Goal: Information Seeking & Learning: Find specific fact

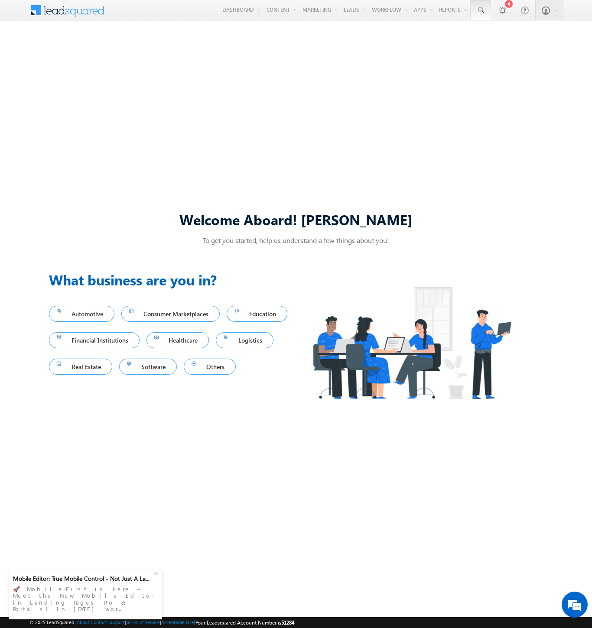
click at [480, 10] on span at bounding box center [480, 10] width 9 height 9
type input "8807169104"
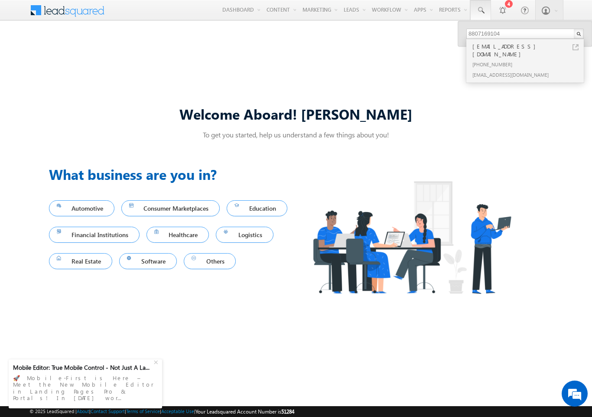
click at [70, 9] on span at bounding box center [73, 9] width 63 height 15
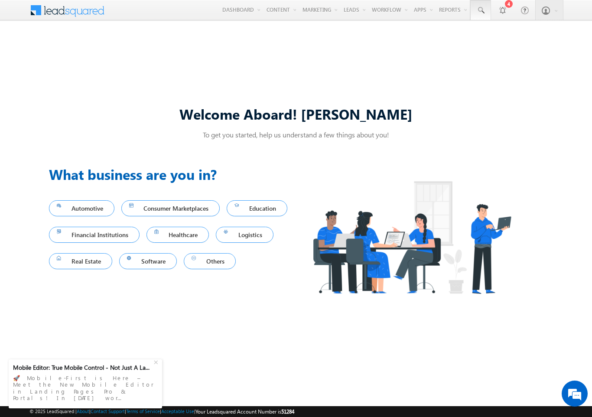
click at [480, 10] on span at bounding box center [480, 10] width 9 height 9
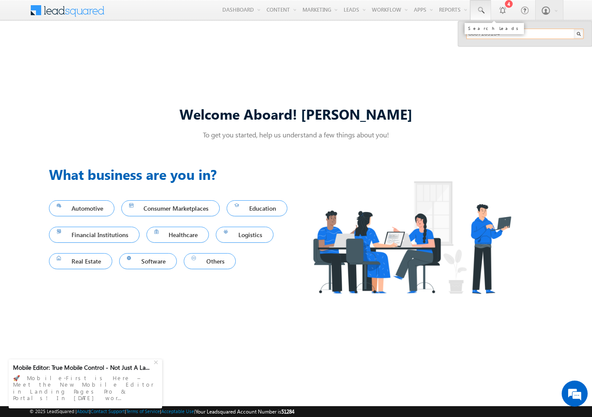
type input "8807169104"
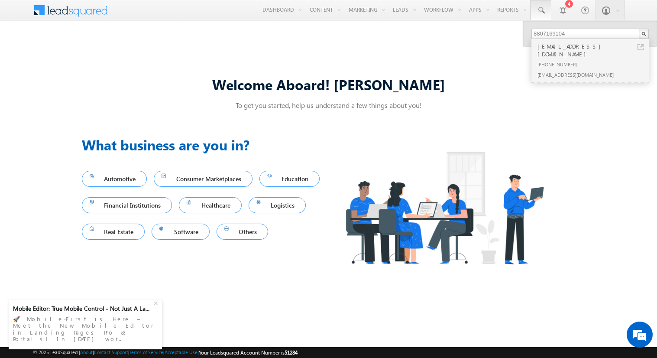
click at [89, 13] on span at bounding box center [76, 9] width 63 height 15
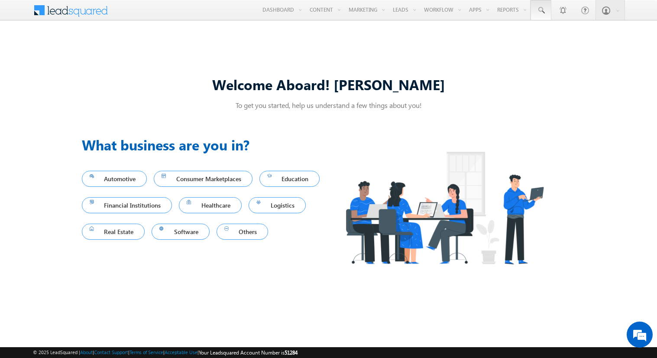
click at [541, 10] on span at bounding box center [541, 10] width 9 height 9
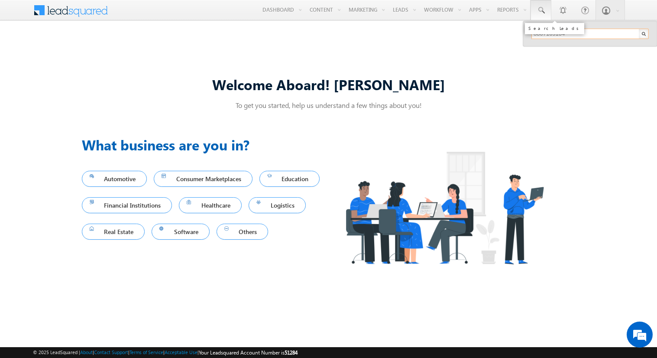
type input "8807169104"
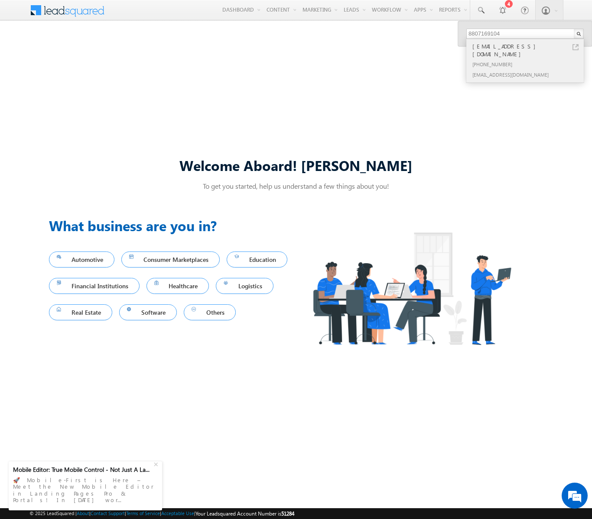
click at [528, 46] on div "[EMAIL_ADDRESS][DOMAIN_NAME]" at bounding box center [528, 50] width 116 height 17
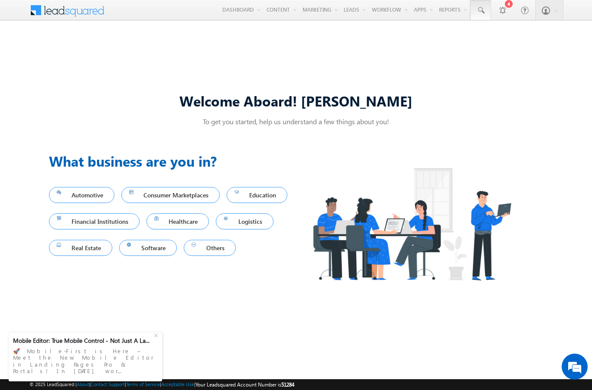
click at [480, 10] on span at bounding box center [480, 10] width 9 height 9
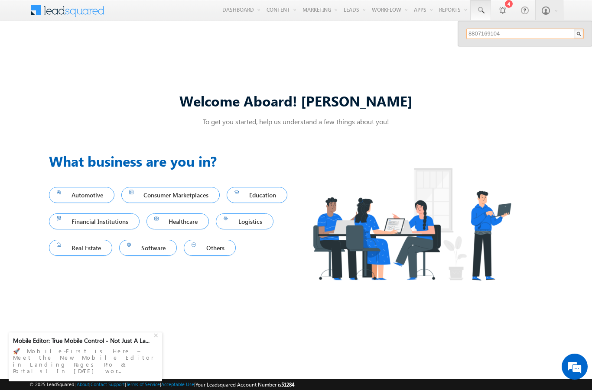
click at [525, 34] on input "8807169104" at bounding box center [524, 34] width 117 height 10
click at [525, 34] on input "text" at bounding box center [524, 34] width 117 height 10
type input "8807169104"
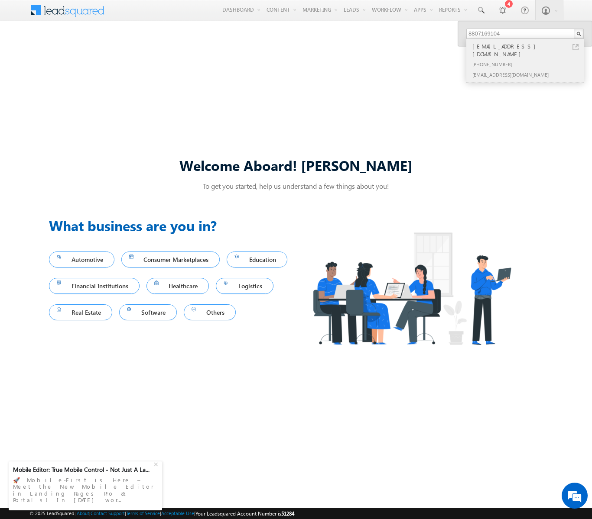
click at [528, 46] on div "[EMAIL_ADDRESS][DOMAIN_NAME]" at bounding box center [528, 50] width 116 height 17
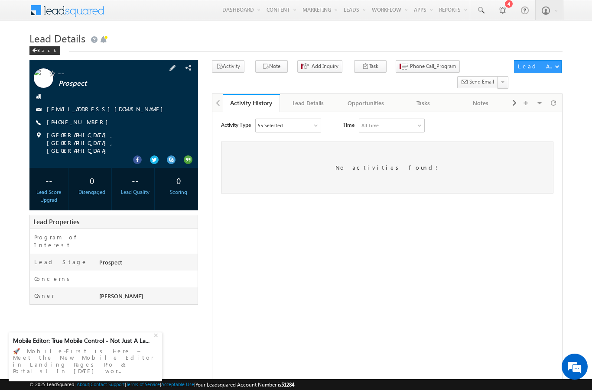
click at [86, 109] on link "[EMAIL_ADDRESS][DOMAIN_NAME]" at bounding box center [107, 108] width 120 height 7
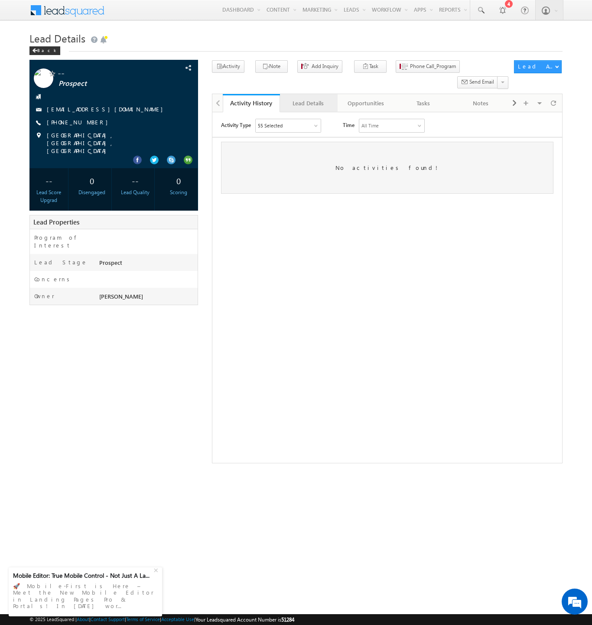
click at [308, 98] on div "Lead Details" at bounding box center [308, 103] width 42 height 10
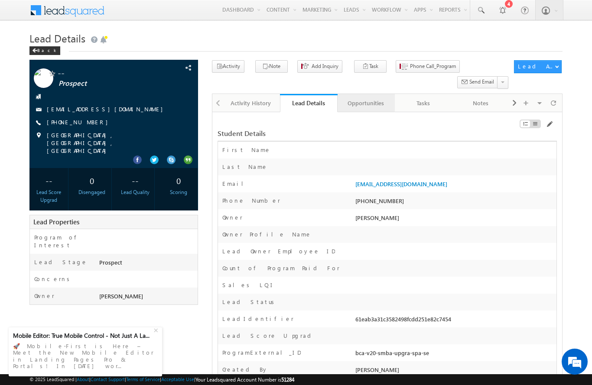
click at [363, 98] on div "Opportunities" at bounding box center [365, 103] width 42 height 10
